Goal: Transaction & Acquisition: Purchase product/service

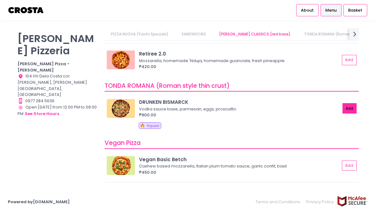
click at [348, 107] on button "Add" at bounding box center [350, 108] width 14 height 10
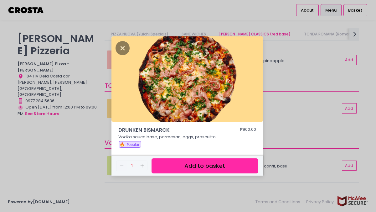
click at [223, 168] on button "Add to basket" at bounding box center [205, 165] width 107 height 15
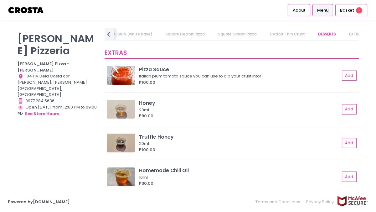
scroll to position [1256, 0]
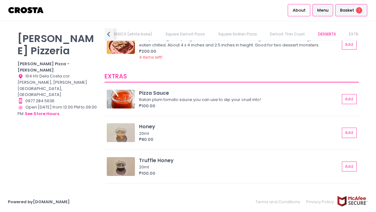
click at [339, 14] on div "Basket 1" at bounding box center [352, 10] width 32 height 12
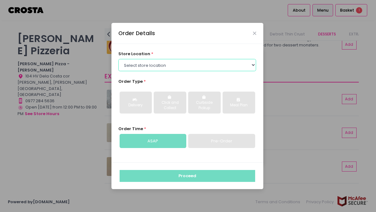
click at [237, 65] on select "Select store location [PERSON_NAME] Pizza - [PERSON_NAME] Pizza - [GEOGRAPHIC_D…" at bounding box center [187, 65] width 138 height 12
select select "5fabb2e53664a8677beaeb89"
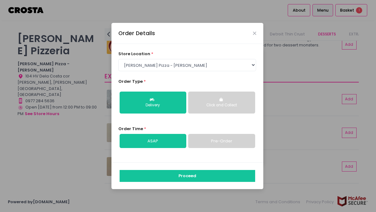
click at [213, 140] on link "Pre-Order" at bounding box center [221, 141] width 67 height 14
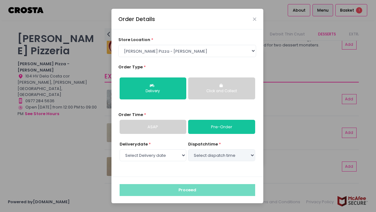
select select "2025-10-02"
click at [146, 126] on link "ASAP" at bounding box center [153, 127] width 67 height 14
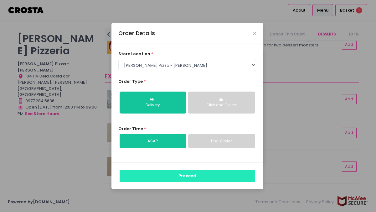
click at [205, 172] on button "Proceed" at bounding box center [188, 176] width 136 height 12
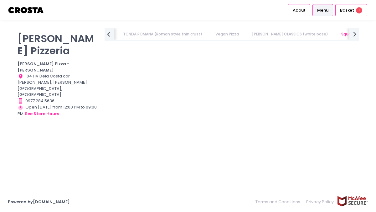
scroll to position [0, 241]
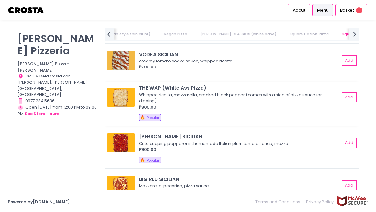
click at [312, 96] on div "Whipped ricotta, mozzarella, cracked black pepper (comes with a side of pizza s…" at bounding box center [238, 98] width 199 height 12
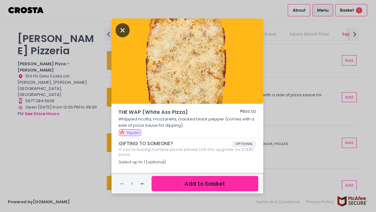
click at [128, 31] on icon "Close" at bounding box center [123, 30] width 14 height 14
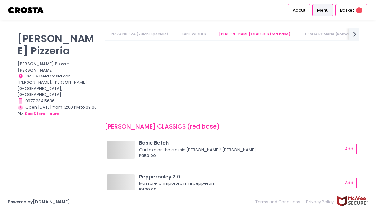
scroll to position [8, 0]
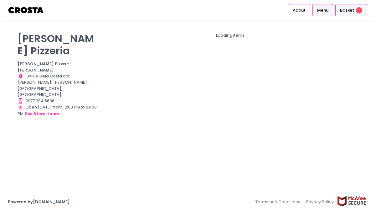
click at [346, 8] on span "Basket" at bounding box center [347, 10] width 14 height 6
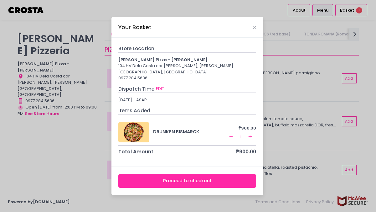
click at [212, 177] on button "Proceed to checkout" at bounding box center [187, 181] width 138 height 14
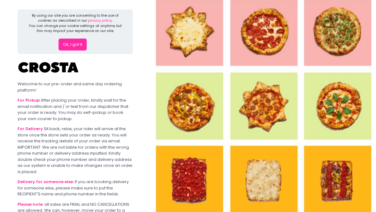
click at [75, 43] on button "Ok, I got it" at bounding box center [73, 45] width 28 height 12
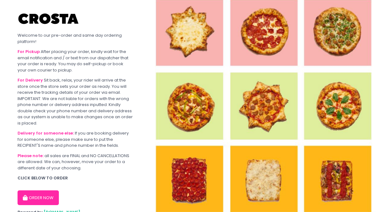
scroll to position [25, 0]
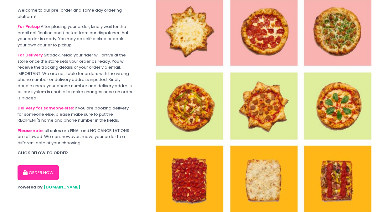
click at [42, 170] on button "ORDER NOW" at bounding box center [38, 172] width 41 height 15
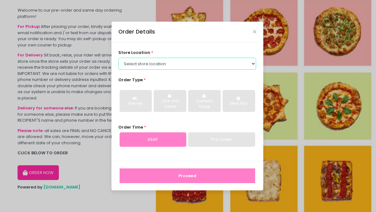
click at [180, 63] on select "Select store location [PERSON_NAME] Pizza - [PERSON_NAME] Pizza - [GEOGRAPHIC_D…" at bounding box center [187, 64] width 138 height 12
select select "65090bae48156caed44a5eb4"
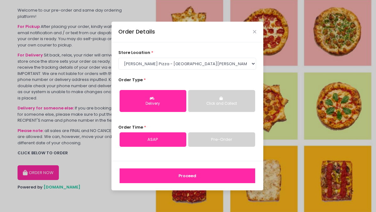
click at [194, 175] on button "Proceed" at bounding box center [188, 175] width 136 height 15
